Goal: Task Accomplishment & Management: Manage account settings

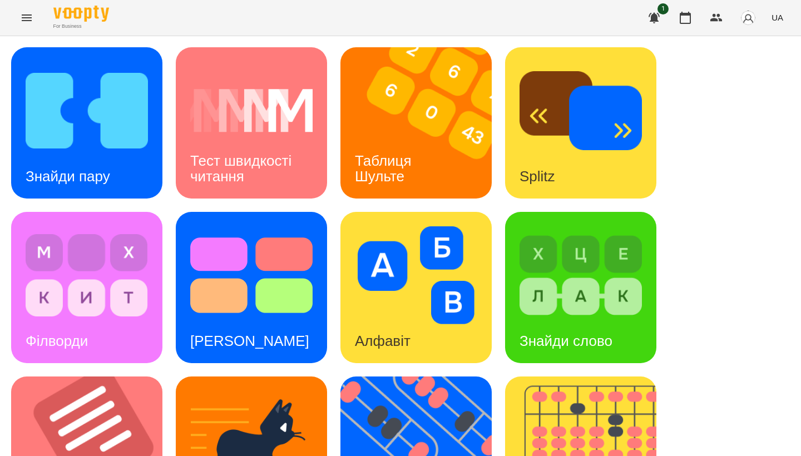
scroll to position [376, 0]
click at [108, 377] on img at bounding box center [93, 452] width 165 height 151
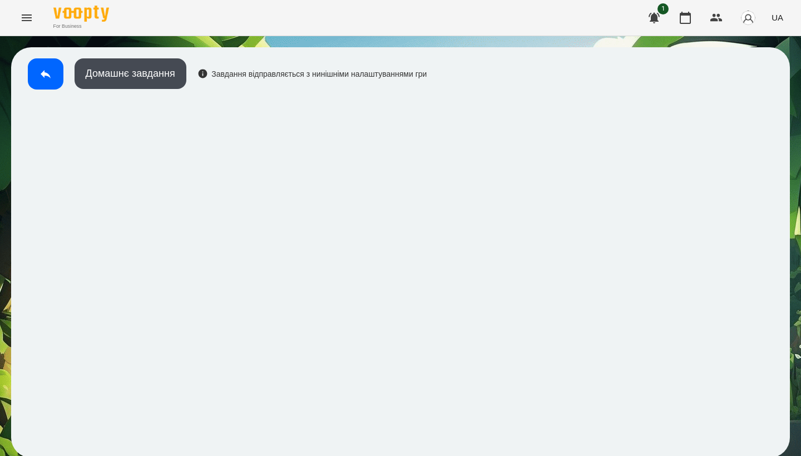
click at [149, 91] on div "Домашнє завдання Завдання відправляється з нинішніми налаштуваннями гри" at bounding box center [224, 76] width 405 height 37
click at [179, 51] on div "Домашнє завдання Завдання відправляється з нинішніми налаштуваннями гри" at bounding box center [400, 252] width 779 height 411
click at [175, 66] on button "Домашнє завдання" at bounding box center [131, 73] width 112 height 31
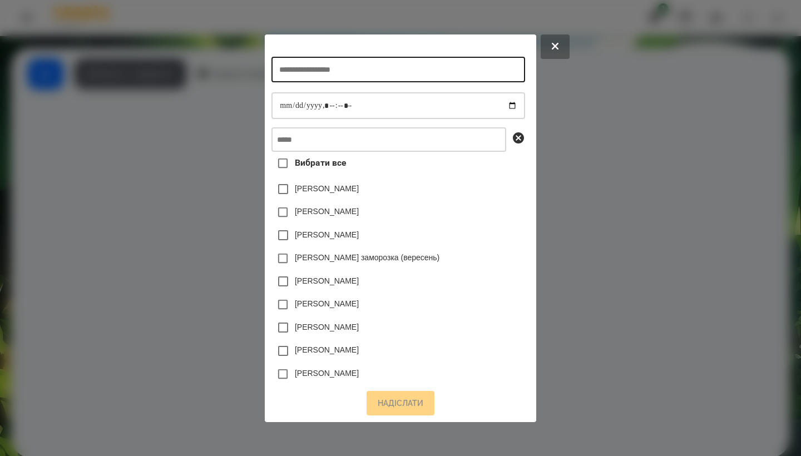
click at [339, 64] on input "text" at bounding box center [398, 70] width 253 height 26
type input "**********"
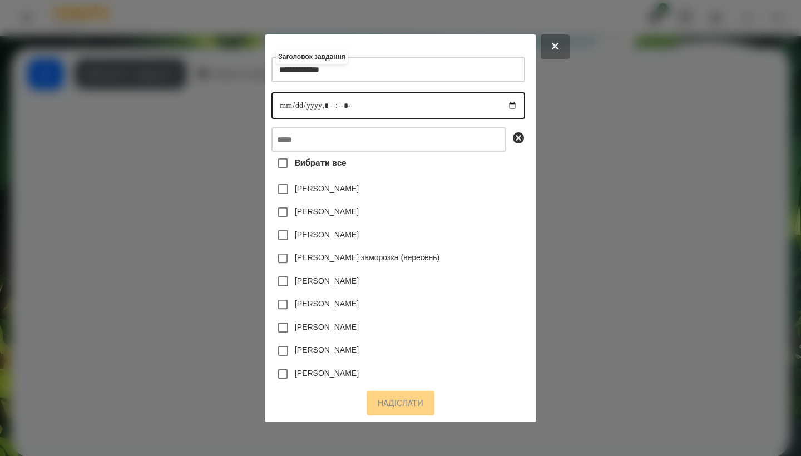
click at [272, 109] on input "datetime-local" at bounding box center [398, 105] width 253 height 27
click at [322, 105] on input "datetime-local" at bounding box center [398, 105] width 253 height 27
type input "**********"
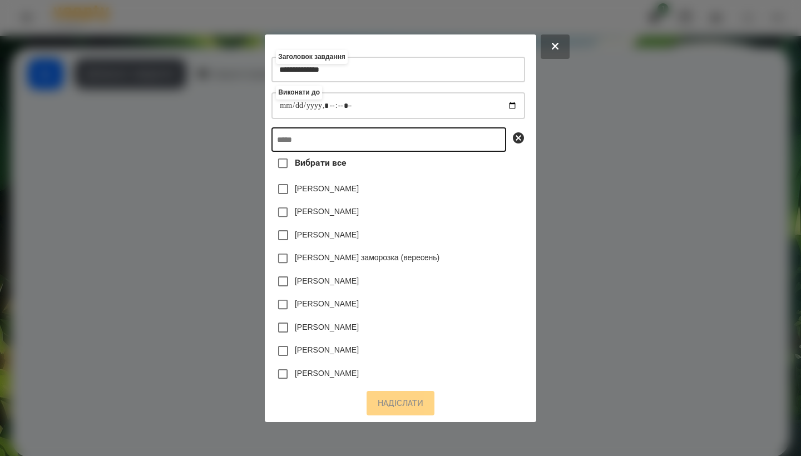
click at [373, 139] on input "text" at bounding box center [389, 139] width 235 height 24
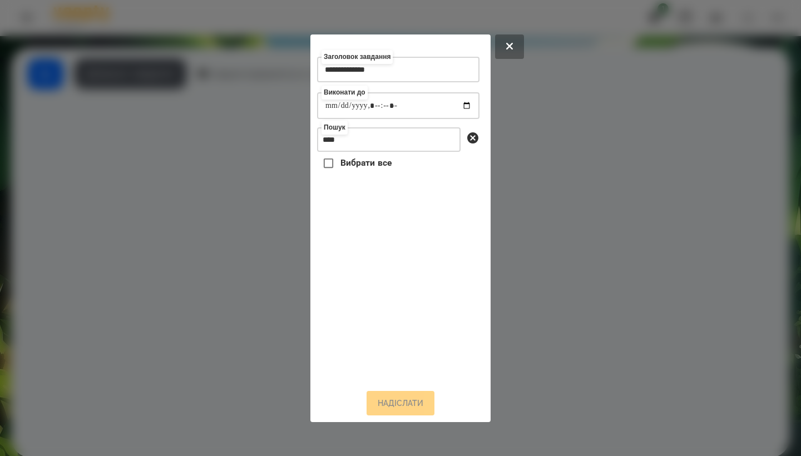
drag, startPoint x: 374, startPoint y: 167, endPoint x: 380, endPoint y: 193, distance: 26.7
click at [380, 193] on div "Вибрати все" at bounding box center [398, 266] width 163 height 228
click at [348, 143] on input "****" at bounding box center [389, 139] width 144 height 24
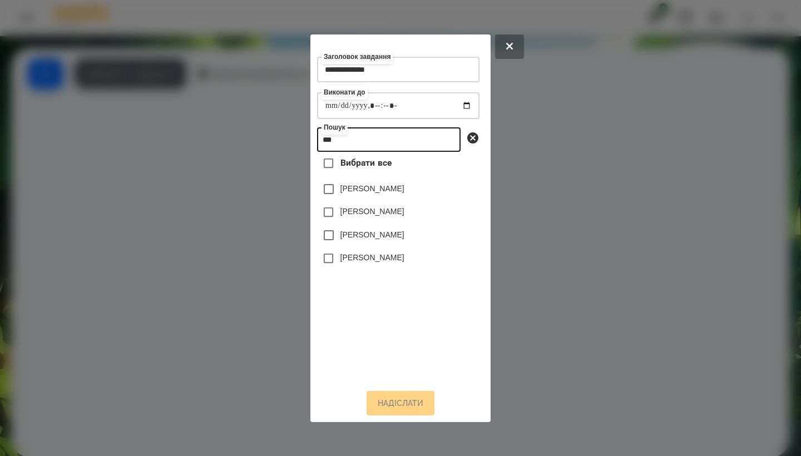
type input "***"
click at [367, 238] on label "[PERSON_NAME]" at bounding box center [373, 234] width 64 height 11
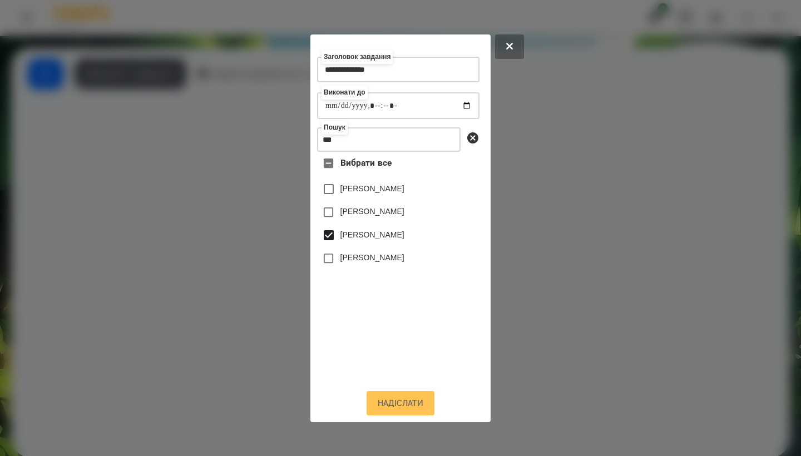
click at [394, 401] on button "Надіслати" at bounding box center [401, 403] width 68 height 24
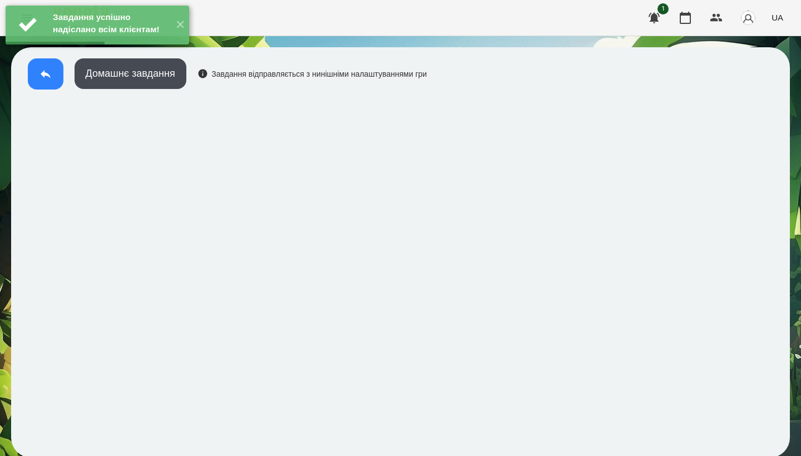
click at [48, 83] on button at bounding box center [46, 73] width 36 height 31
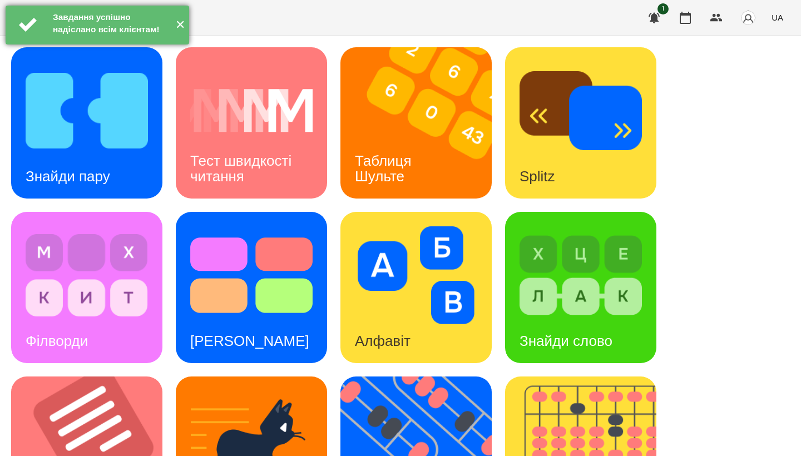
click at [184, 32] on button "✕" at bounding box center [180, 25] width 18 height 39
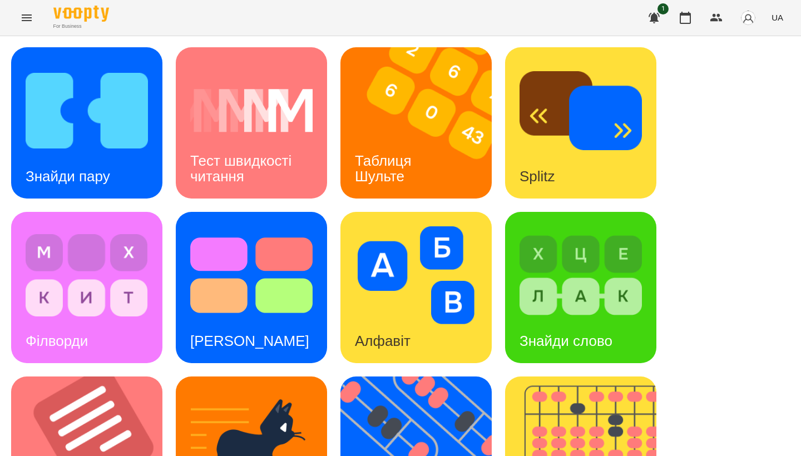
scroll to position [315, 0]
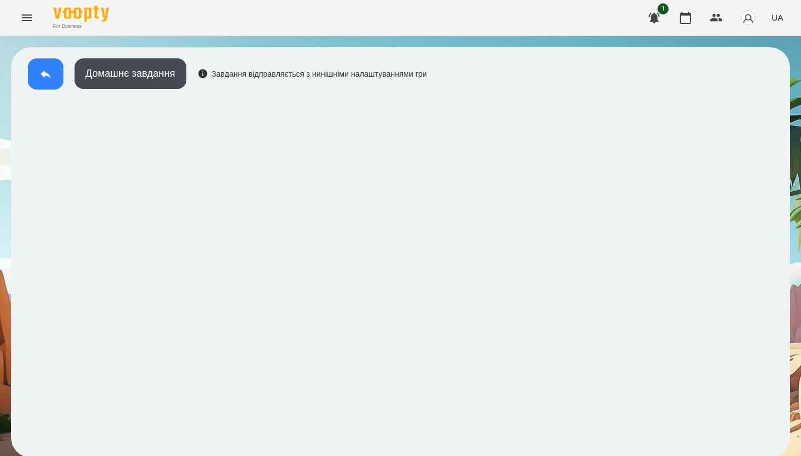
click at [54, 78] on button at bounding box center [46, 73] width 36 height 31
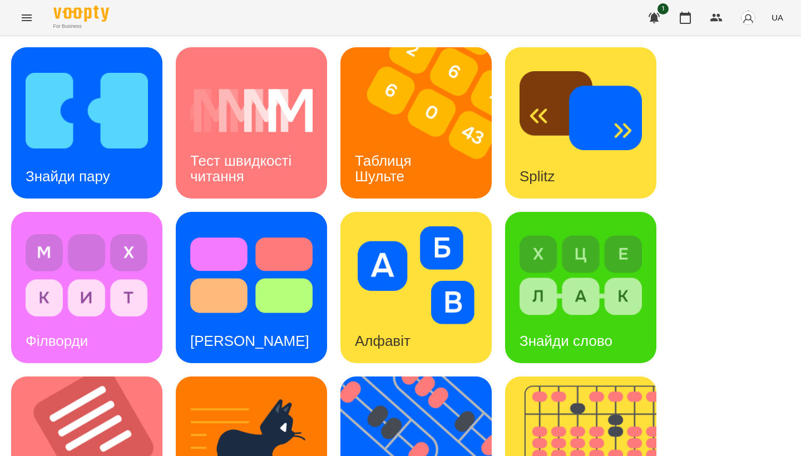
scroll to position [161, 0]
click at [119, 212] on div "Філворди" at bounding box center [86, 287] width 151 height 151
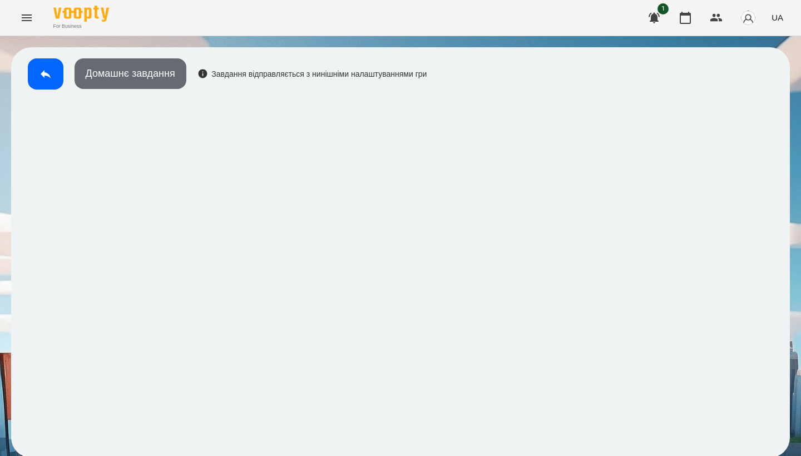
click at [130, 78] on button "Домашнє завдання" at bounding box center [131, 73] width 112 height 31
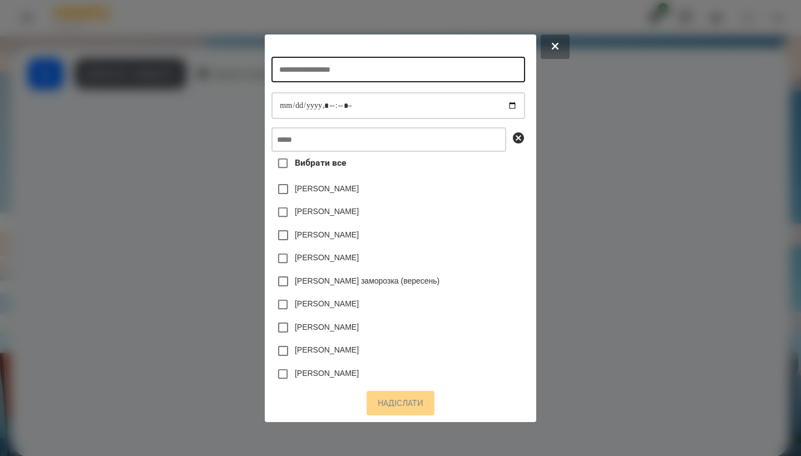
click at [319, 67] on input "text" at bounding box center [398, 70] width 253 height 26
type input "********"
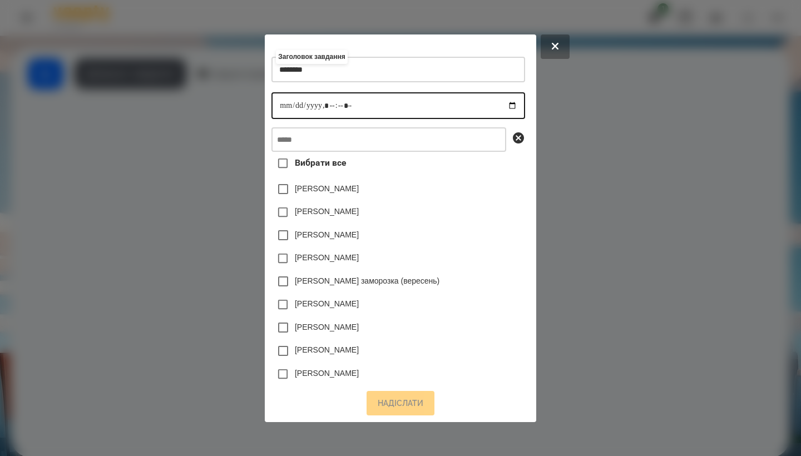
click at [272, 111] on input "datetime-local" at bounding box center [398, 105] width 253 height 27
click at [327, 106] on input "datetime-local" at bounding box center [398, 105] width 253 height 27
type input "**********"
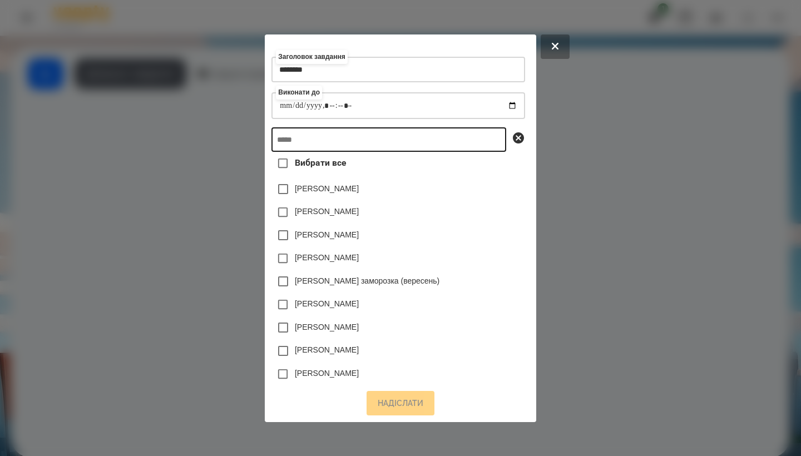
click at [370, 136] on input "text" at bounding box center [389, 139] width 235 height 24
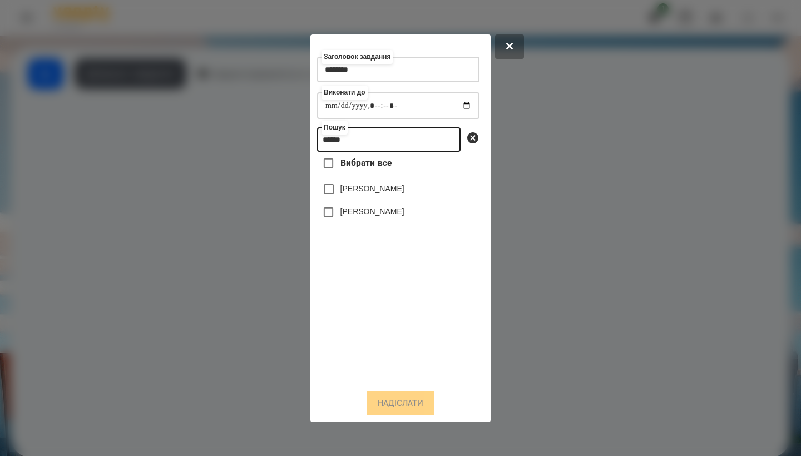
type input "*****"
click at [379, 191] on label "[PERSON_NAME]" at bounding box center [373, 188] width 64 height 11
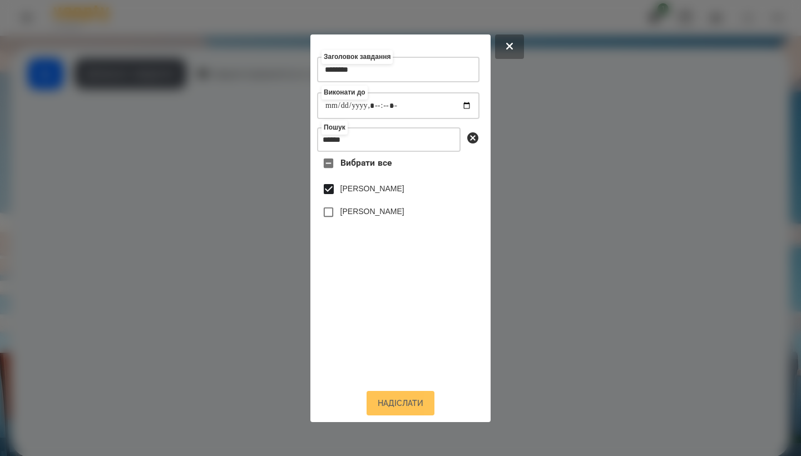
click at [413, 402] on button "Надіслати" at bounding box center [401, 403] width 68 height 24
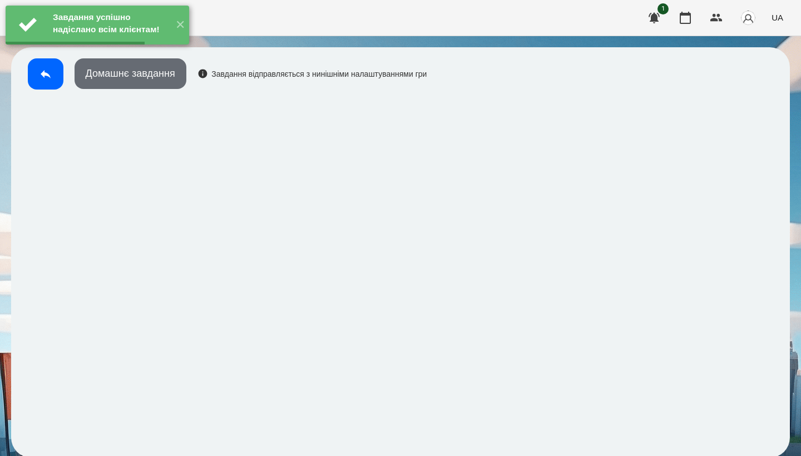
click at [162, 78] on button "Домашнє завдання" at bounding box center [131, 73] width 112 height 31
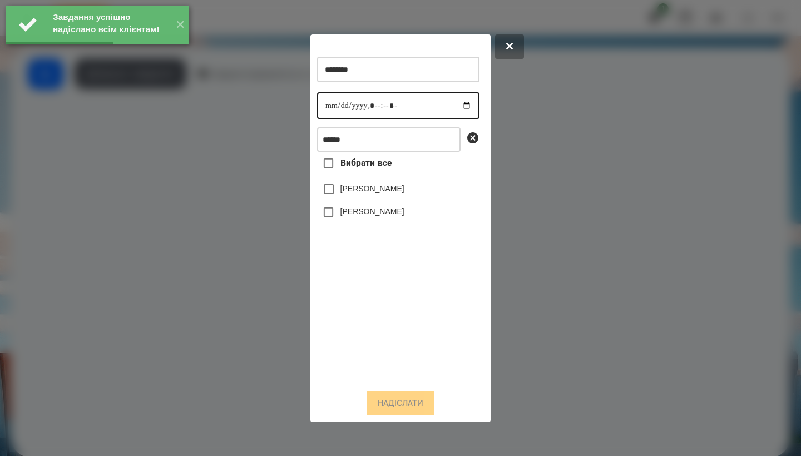
click at [322, 106] on input "datetime-local" at bounding box center [398, 105] width 163 height 27
type input "**********"
click at [410, 187] on div "[PERSON_NAME]" at bounding box center [398, 189] width 163 height 23
click at [367, 190] on label "[PERSON_NAME]" at bounding box center [373, 188] width 64 height 11
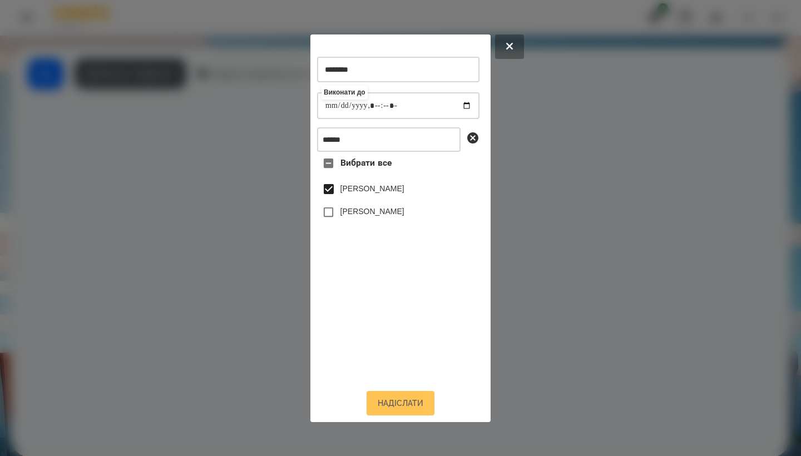
click at [399, 409] on button "Надіслати" at bounding box center [401, 403] width 68 height 24
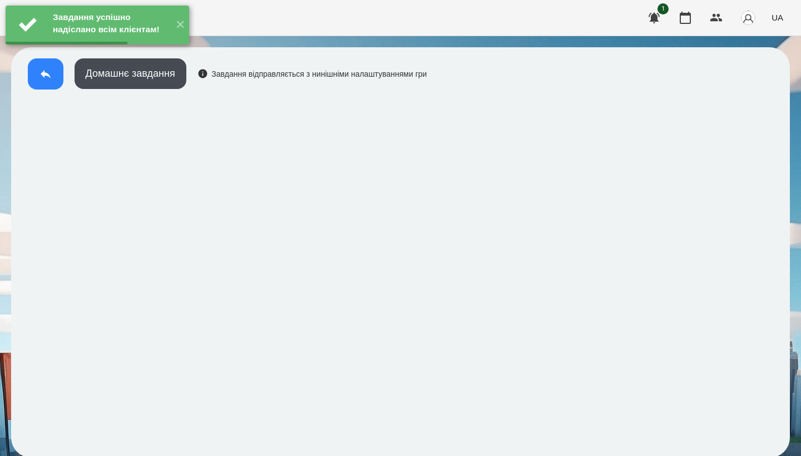
click at [41, 84] on button at bounding box center [46, 73] width 36 height 31
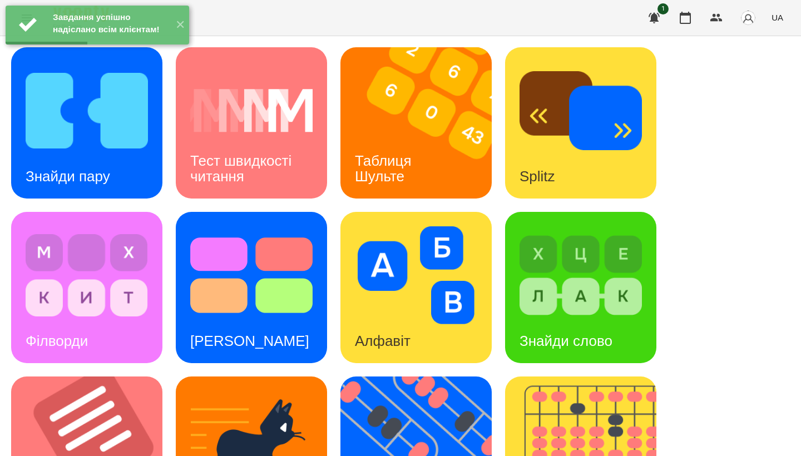
scroll to position [38, 0]
click at [621, 227] on img at bounding box center [581, 276] width 122 height 98
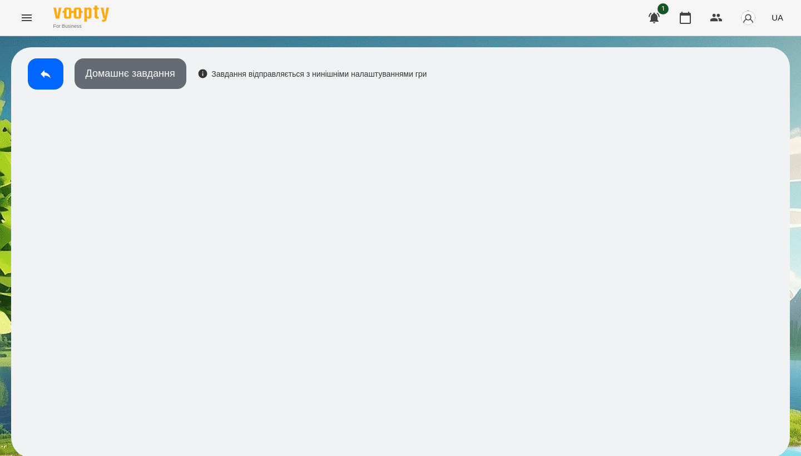
click at [154, 80] on button "Домашнє завдання" at bounding box center [131, 73] width 112 height 31
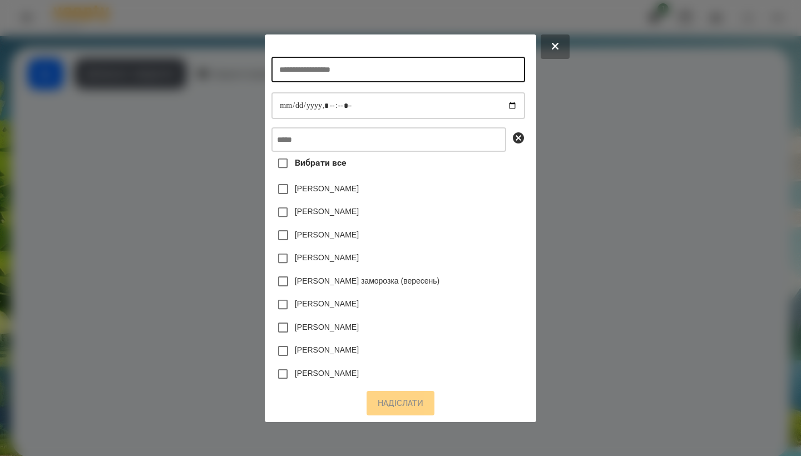
click at [385, 57] on input "text" at bounding box center [398, 70] width 253 height 26
type input "**********"
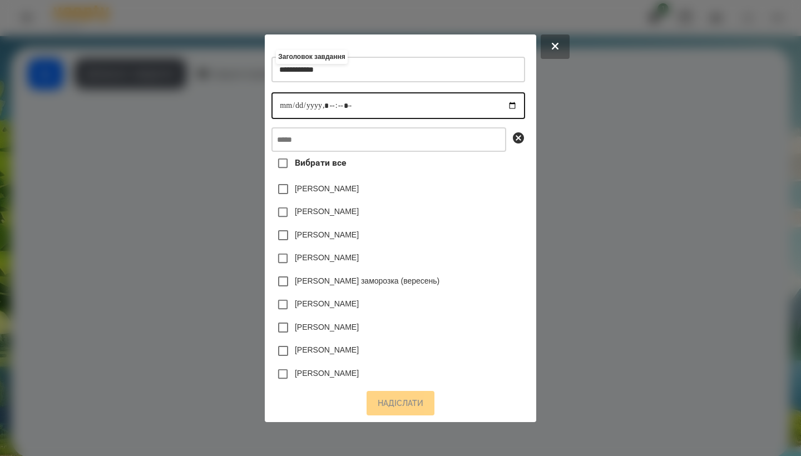
click at [273, 111] on input "datetime-local" at bounding box center [398, 105] width 253 height 27
click at [330, 104] on input "datetime-local" at bounding box center [398, 105] width 253 height 27
type input "**********"
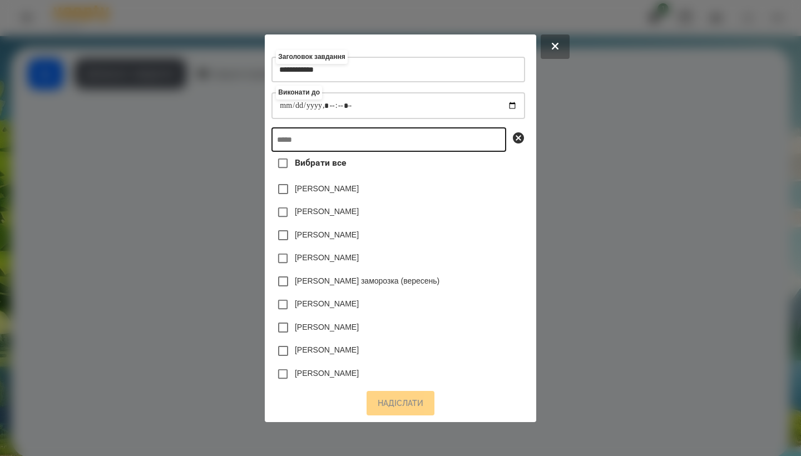
click at [366, 139] on input "text" at bounding box center [389, 139] width 235 height 24
type input "*"
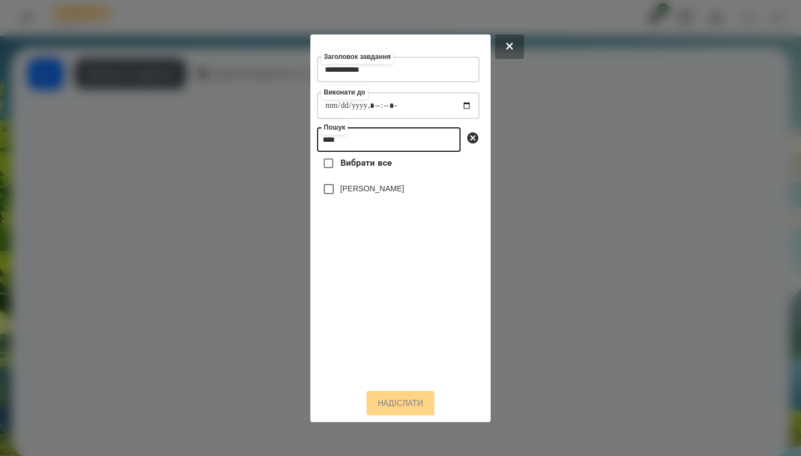
type input "****"
click at [366, 194] on label "[PERSON_NAME]" at bounding box center [373, 188] width 64 height 11
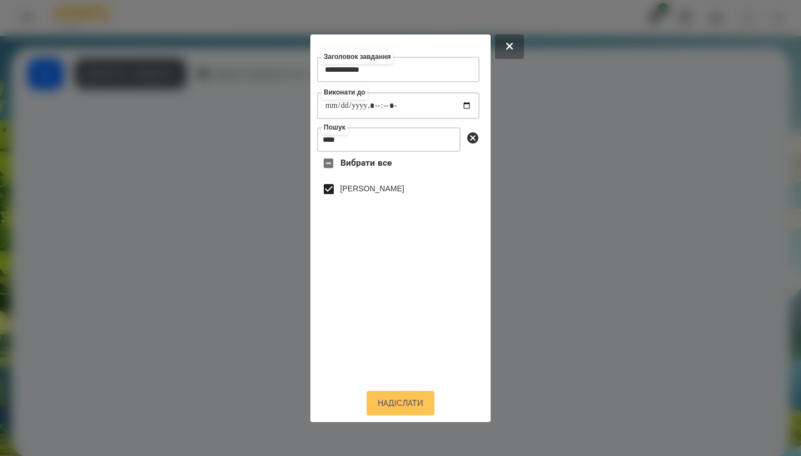
click at [408, 416] on button "Надіслати" at bounding box center [401, 403] width 68 height 24
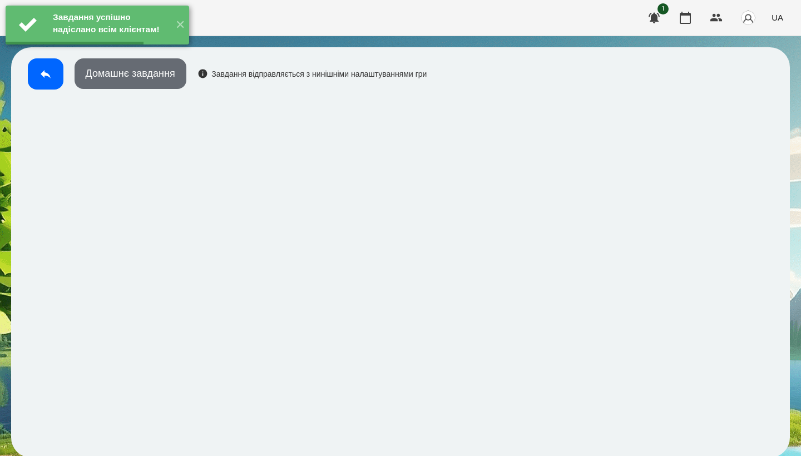
click at [145, 78] on button "Домашнє завдання" at bounding box center [131, 73] width 112 height 31
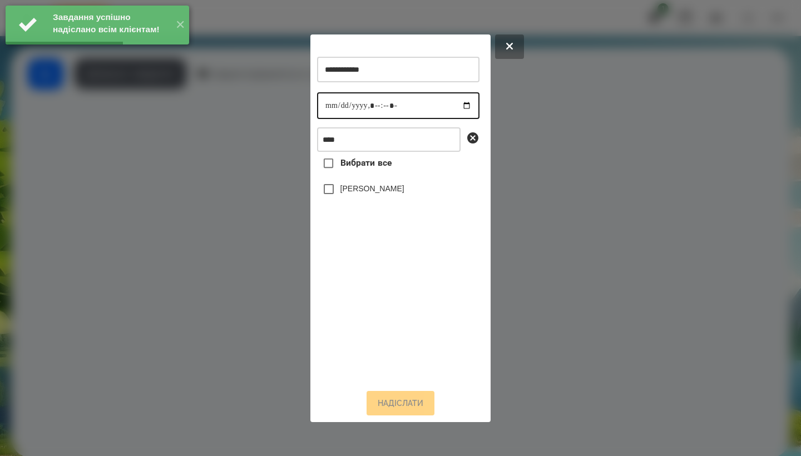
click at [331, 95] on input "datetime-local" at bounding box center [398, 105] width 163 height 27
type input "**********"
click at [411, 191] on div "[PERSON_NAME]" at bounding box center [398, 189] width 163 height 23
click at [381, 191] on label "[PERSON_NAME]" at bounding box center [373, 188] width 64 height 11
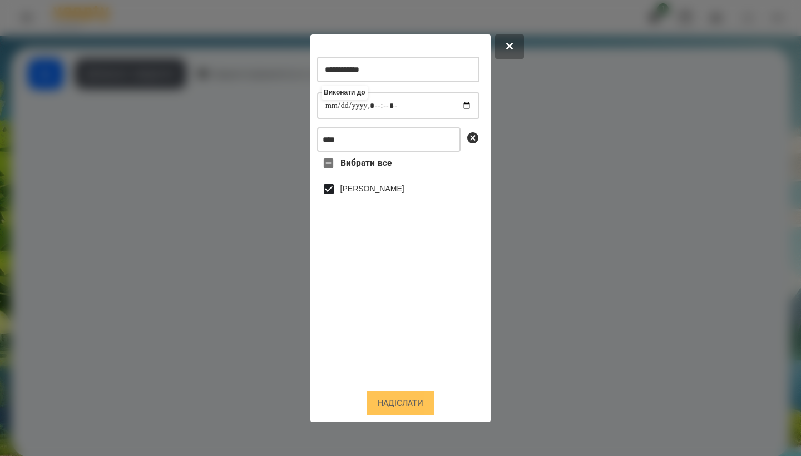
click at [416, 406] on button "Надіслати" at bounding box center [401, 403] width 68 height 24
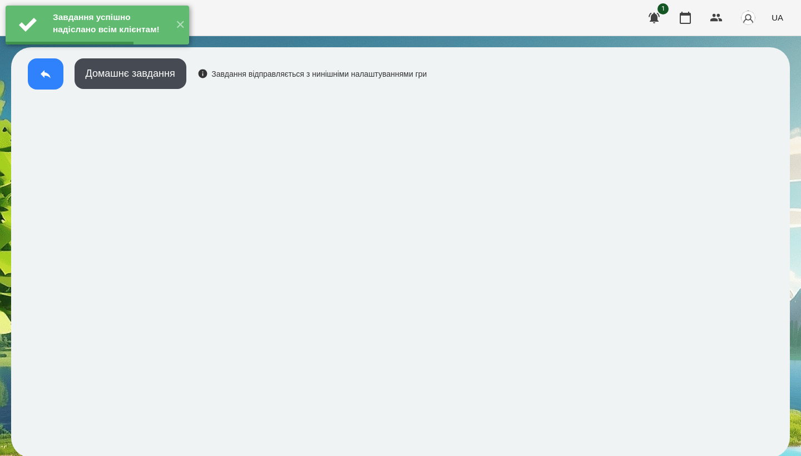
click at [45, 76] on icon at bounding box center [45, 73] width 13 height 13
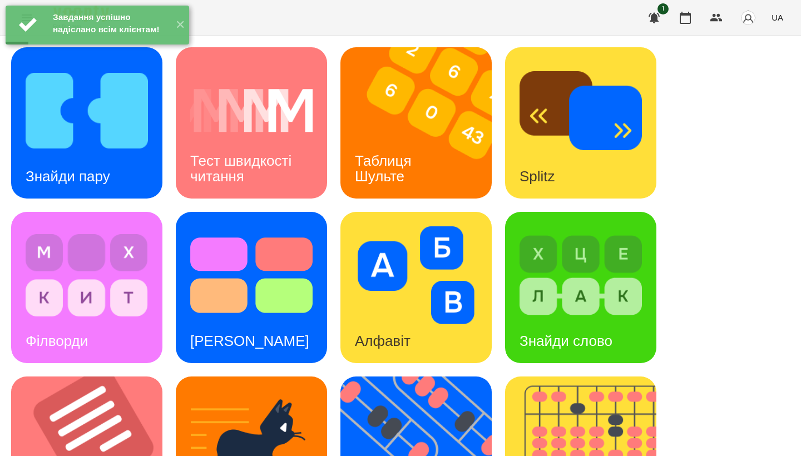
scroll to position [146, 0]
click at [117, 377] on img at bounding box center [93, 452] width 165 height 151
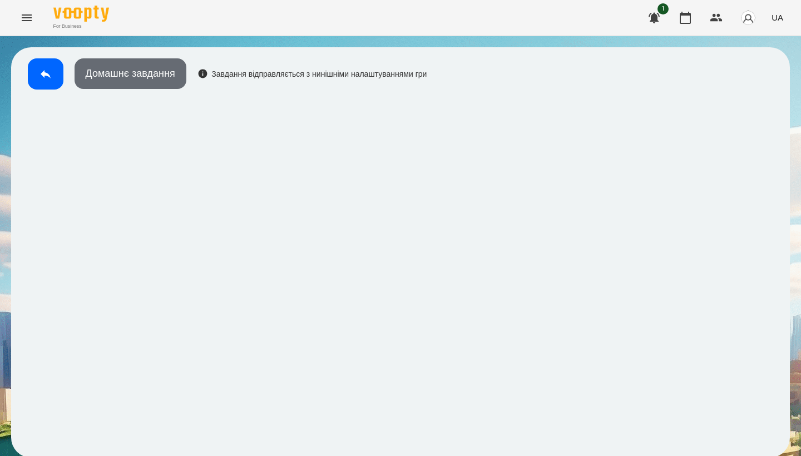
click at [118, 80] on button "Домашнє завдання" at bounding box center [131, 73] width 112 height 31
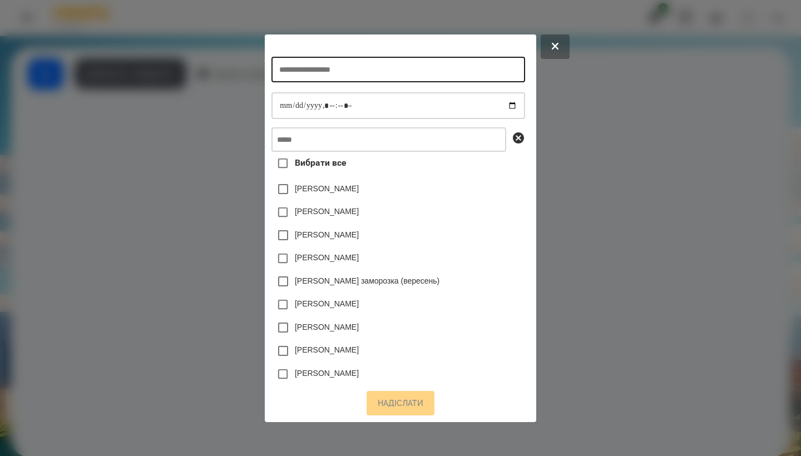
click at [358, 69] on input "text" at bounding box center [398, 70] width 253 height 26
type input "**********"
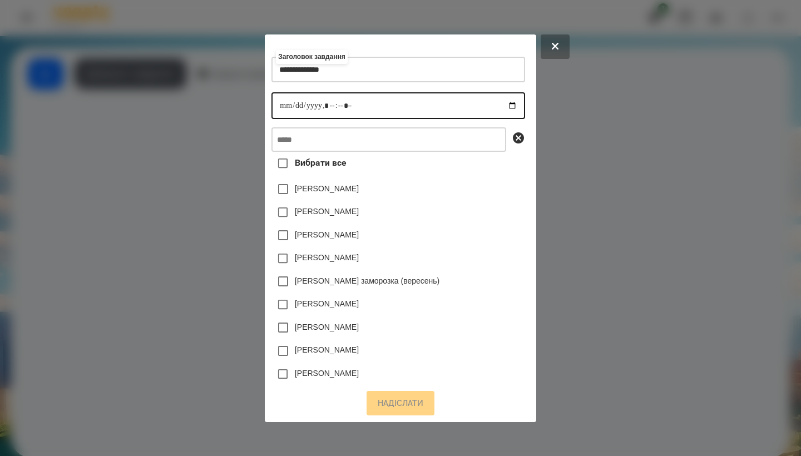
click at [272, 108] on input "datetime-local" at bounding box center [398, 105] width 253 height 27
click at [327, 100] on input "datetime-local" at bounding box center [398, 105] width 253 height 27
type input "**********"
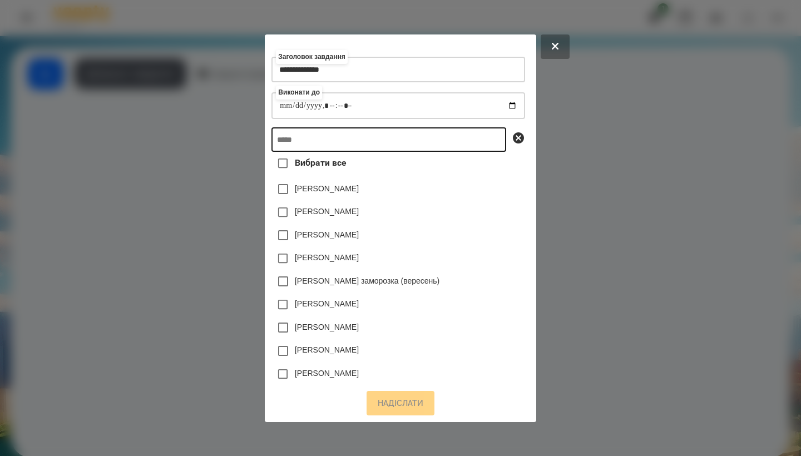
click at [371, 138] on input "text" at bounding box center [389, 139] width 235 height 24
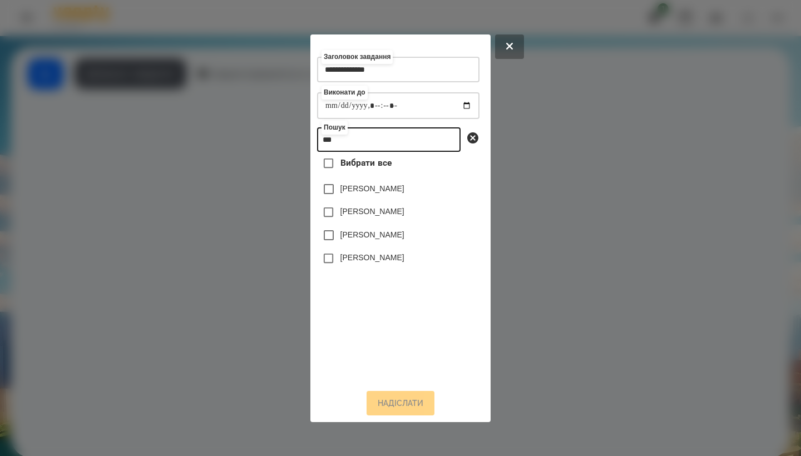
type input "***"
click at [366, 233] on label "[PERSON_NAME]" at bounding box center [373, 234] width 64 height 11
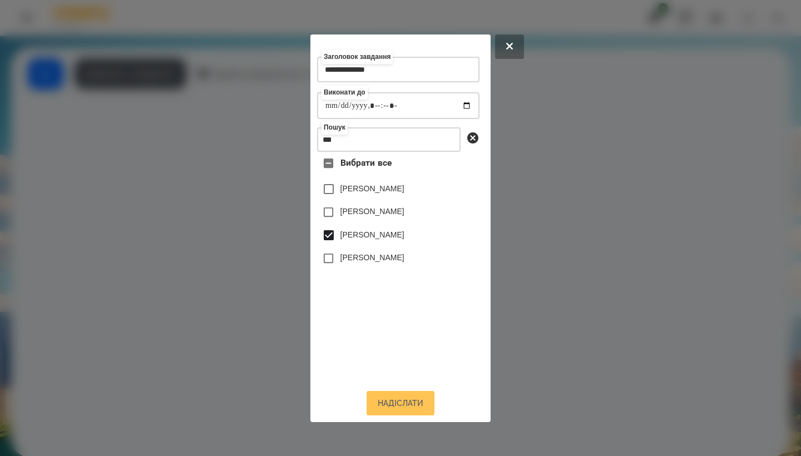
click at [411, 406] on button "Надіслати" at bounding box center [401, 403] width 68 height 24
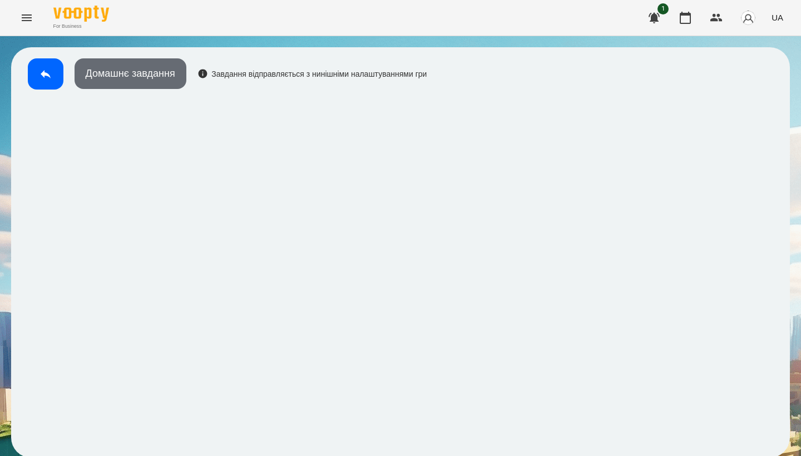
click at [135, 76] on button "Домашнє завдання" at bounding box center [131, 73] width 112 height 31
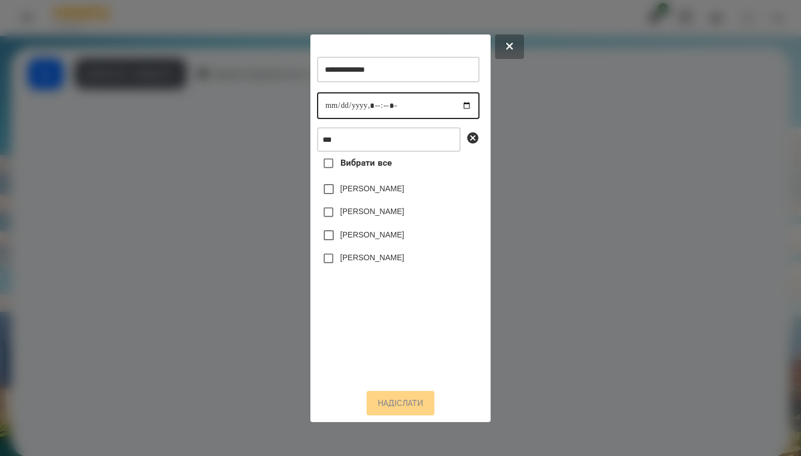
click at [330, 104] on input "datetime-local" at bounding box center [398, 105] width 163 height 27
type input "**********"
click at [358, 240] on label "[PERSON_NAME]" at bounding box center [373, 234] width 64 height 11
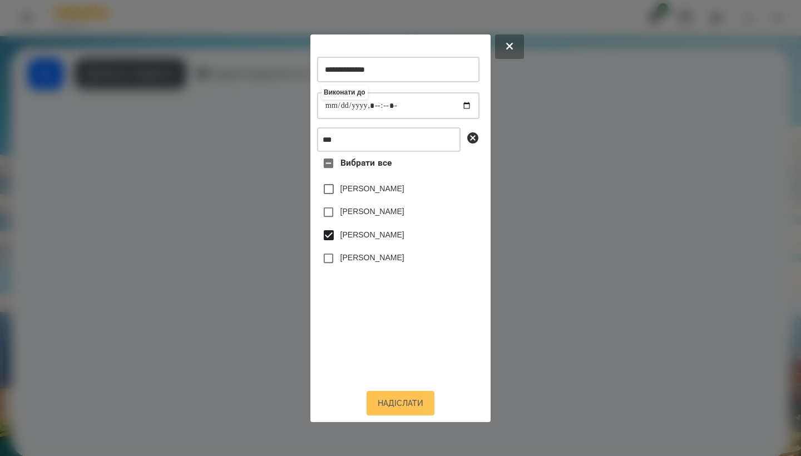
click at [419, 411] on button "Надіслати" at bounding box center [401, 403] width 68 height 24
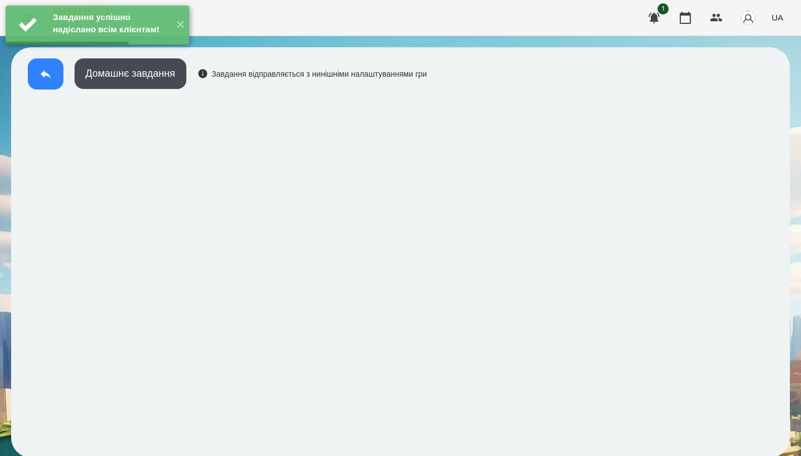
click at [50, 79] on icon at bounding box center [45, 73] width 13 height 13
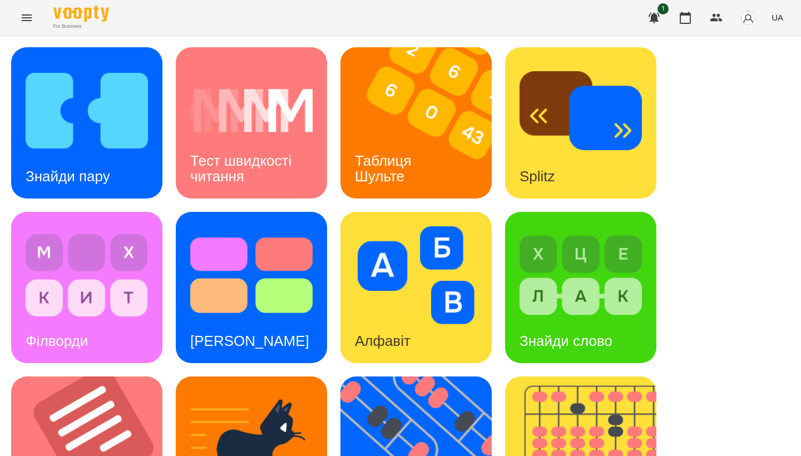
click at [28, 24] on icon "Menu" at bounding box center [26, 17] width 13 height 13
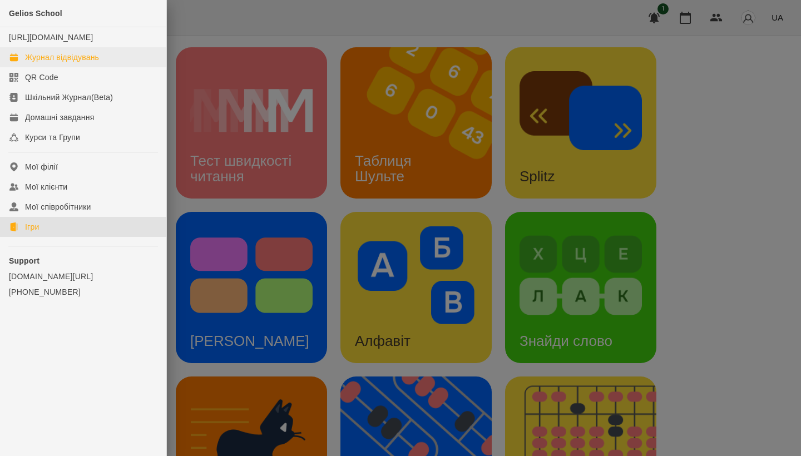
click at [58, 63] on div "Журнал відвідувань" at bounding box center [62, 57] width 74 height 11
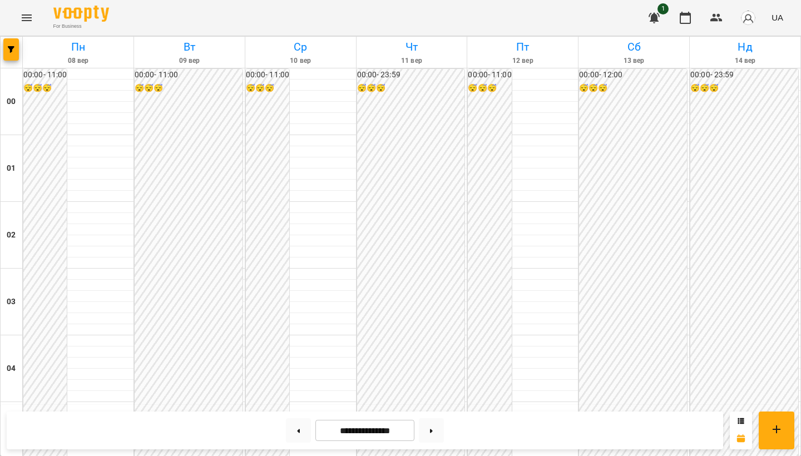
scroll to position [736, 0]
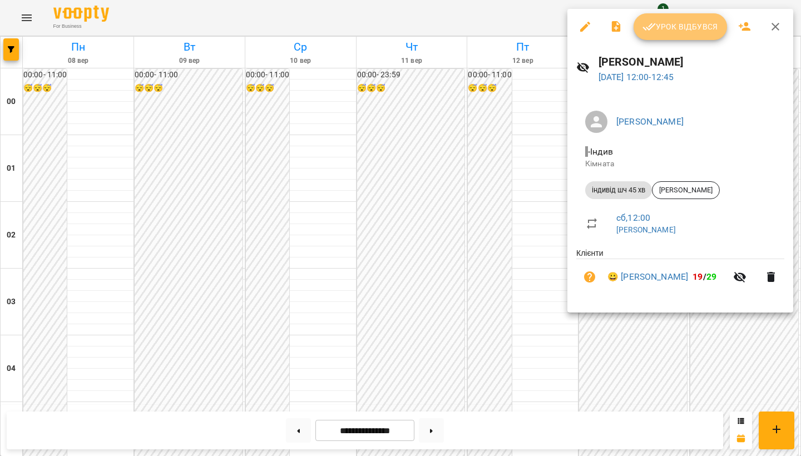
click at [675, 31] on span "Урок відбувся" at bounding box center [681, 26] width 76 height 13
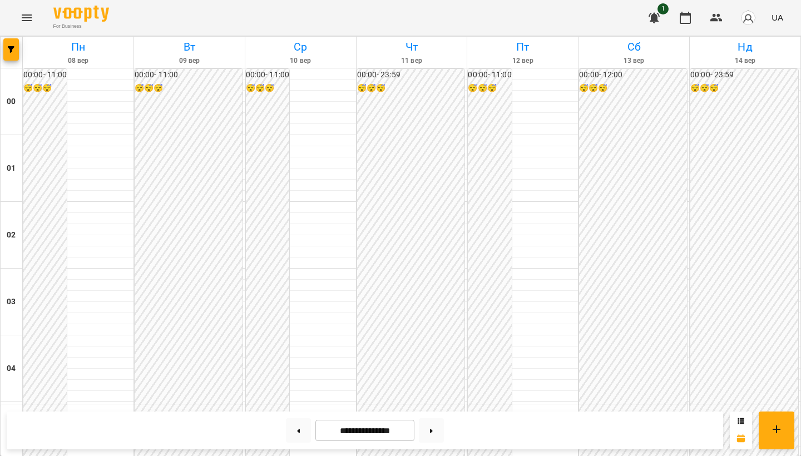
scroll to position [391, 0]
click at [33, 17] on icon "Menu" at bounding box center [26, 17] width 13 height 13
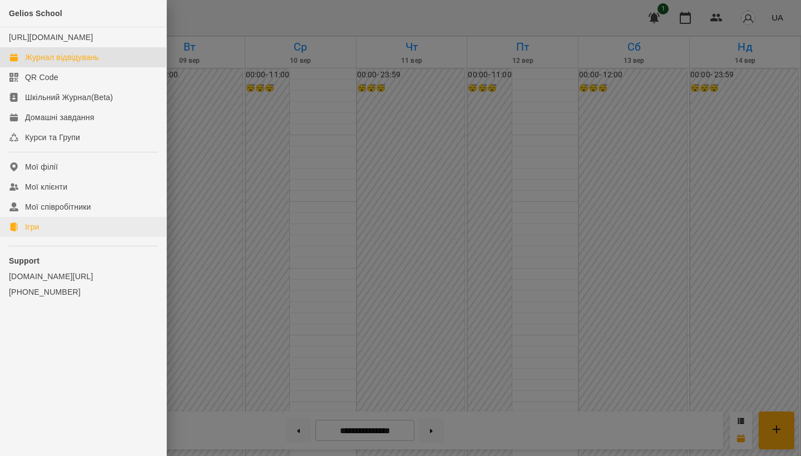
click at [91, 237] on link "Ігри" at bounding box center [83, 227] width 166 height 20
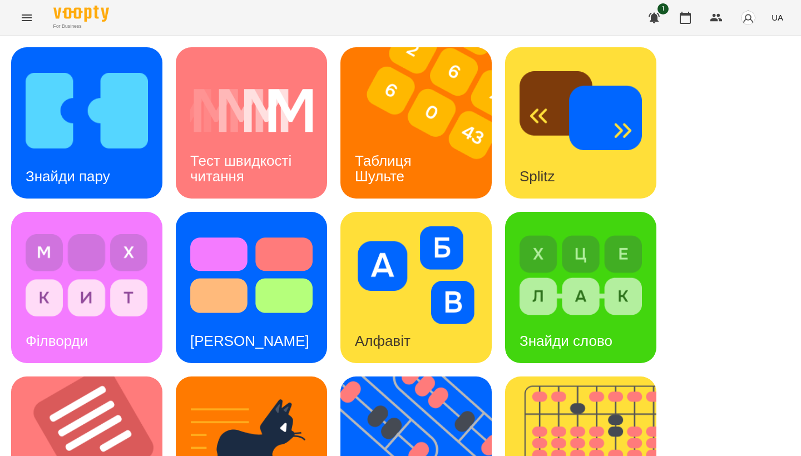
drag, startPoint x: 337, startPoint y: 12, endPoint x: 412, endPoint y: 97, distance: 114.4
click at [412, 97] on img at bounding box center [423, 122] width 165 height 151
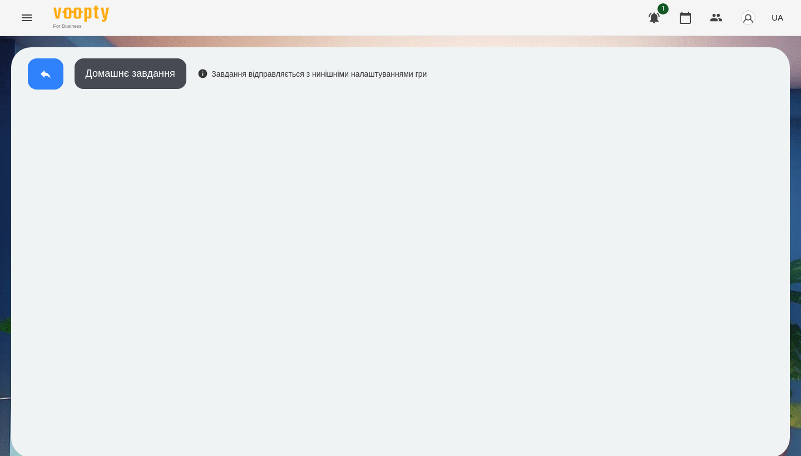
click at [43, 67] on button at bounding box center [46, 73] width 36 height 31
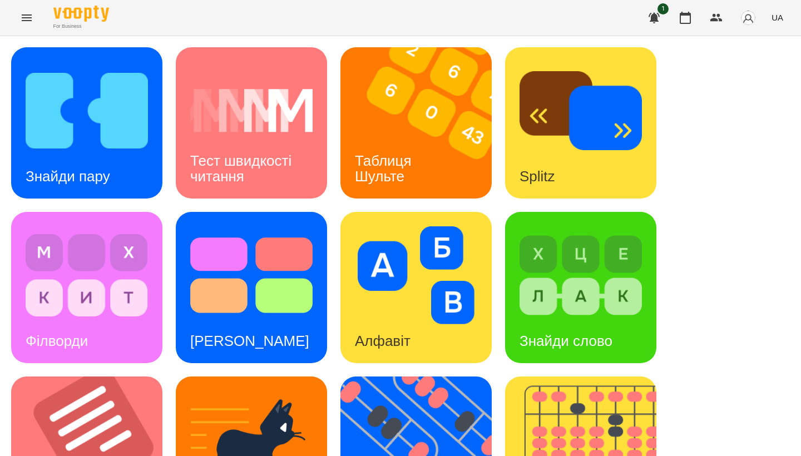
click at [731, 198] on div "Знайди пару Тест швидкості читання Таблиця [PERSON_NAME] Splitz Філворди Тест С…" at bounding box center [400, 452] width 779 height 810
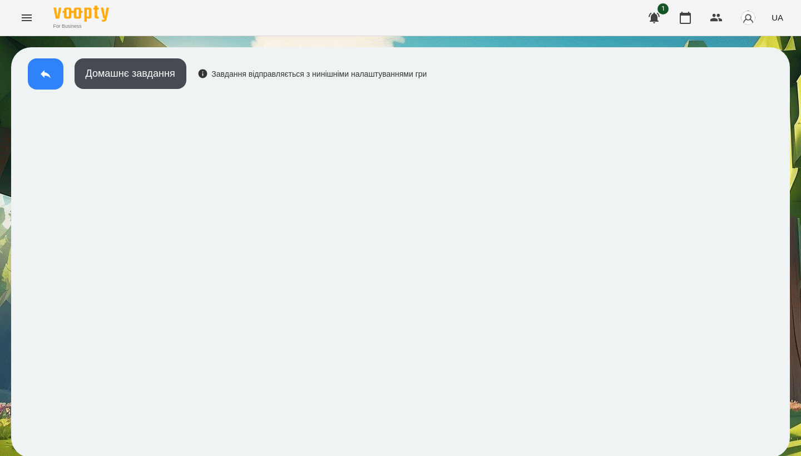
click at [39, 76] on icon at bounding box center [45, 73] width 13 height 13
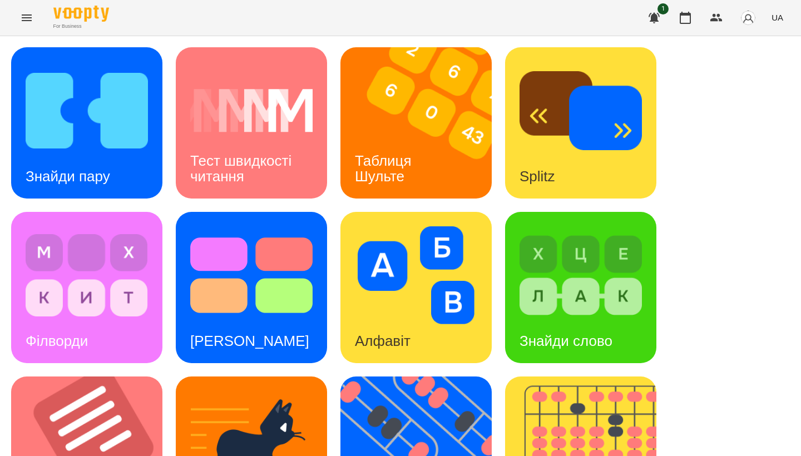
click at [31, 18] on icon "Menu" at bounding box center [27, 17] width 10 height 7
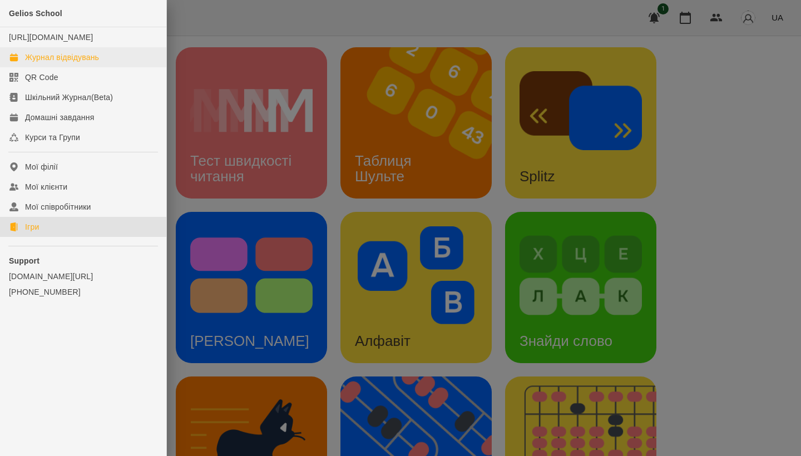
click at [97, 63] on div "Журнал відвідувань" at bounding box center [62, 57] width 74 height 11
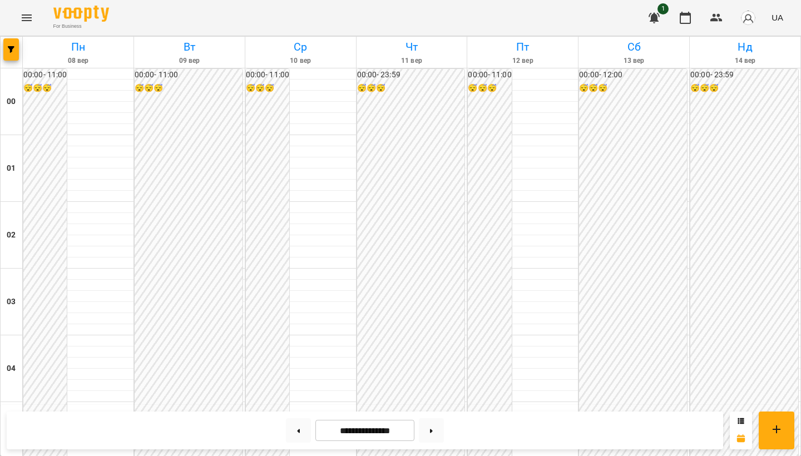
scroll to position [712, 0]
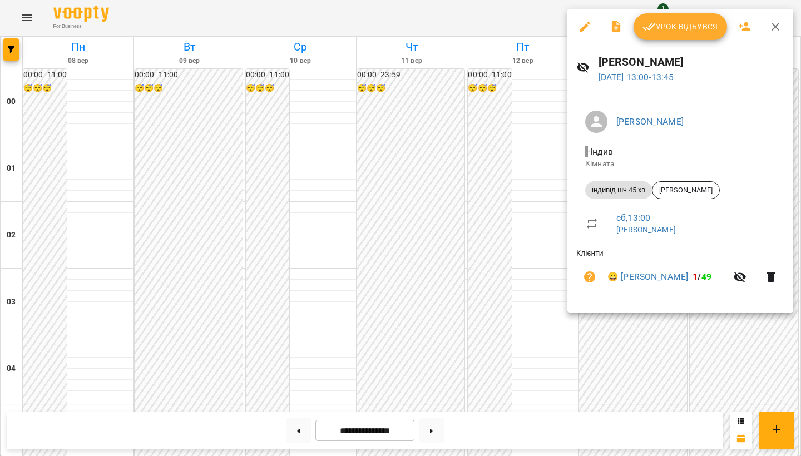
click at [662, 30] on span "Урок відбувся" at bounding box center [681, 26] width 76 height 13
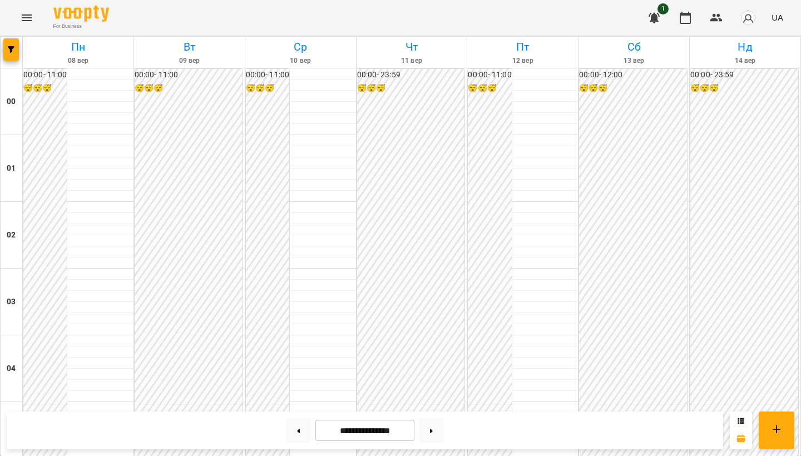
click at [28, 19] on icon "Menu" at bounding box center [26, 17] width 13 height 13
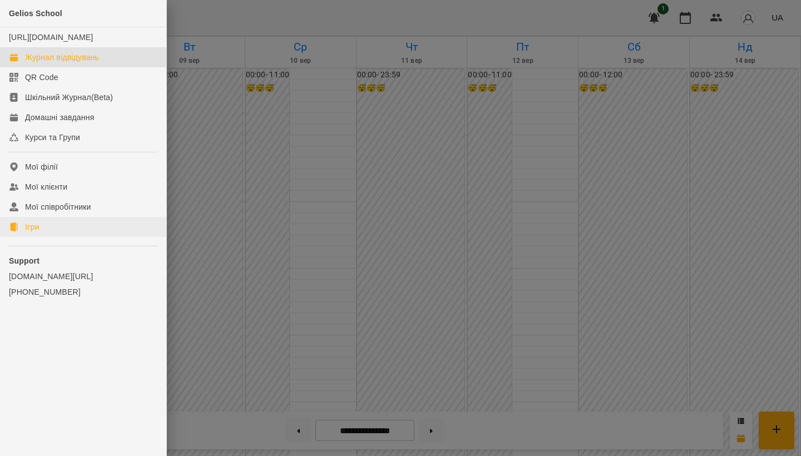
click at [54, 233] on link "Ігри" at bounding box center [83, 227] width 166 height 20
